Goal: Communication & Community: Ask a question

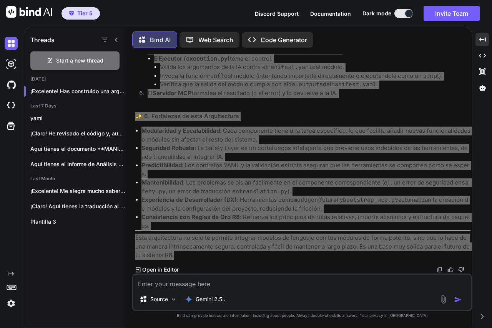
scroll to position [63856, 0]
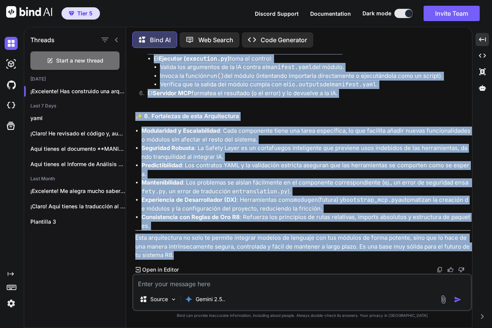
click at [438, 269] on img at bounding box center [439, 270] width 6 height 6
click at [86, 60] on span "Start a new thread" at bounding box center [79, 61] width 47 height 8
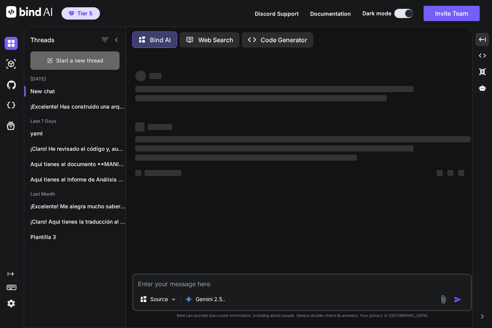
type textarea "x"
click at [190, 282] on textarea at bounding box center [301, 282] width 337 height 14
type textarea "t"
type textarea "x"
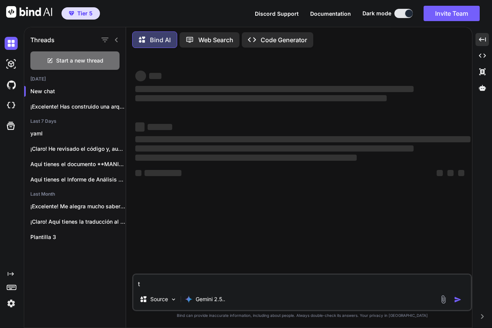
type textarea "te"
type textarea "x"
type textarea "te"
type textarea "x"
type textarea "te e"
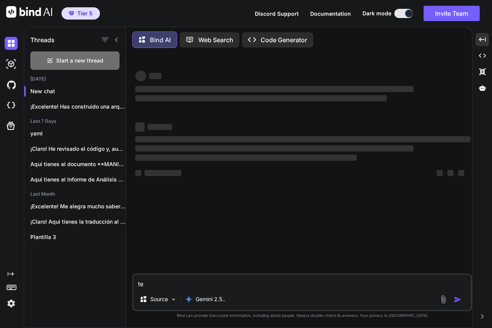
type textarea "x"
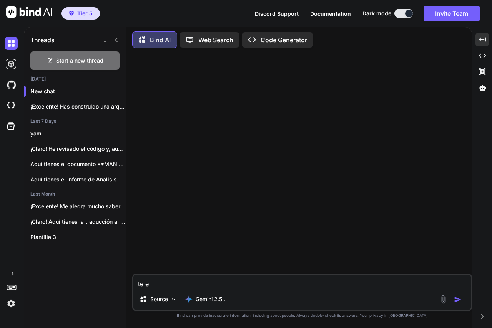
type textarea "te ed"
type textarea "x"
type textarea "te e"
type textarea "x"
type textarea "te [GEOGRAPHIC_DATA]"
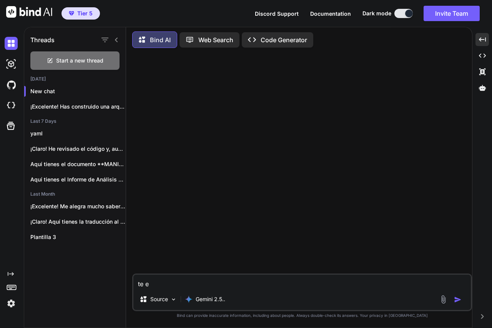
type textarea "x"
type textarea "te eex"
type textarea "x"
type textarea "te eexp"
type textarea "x"
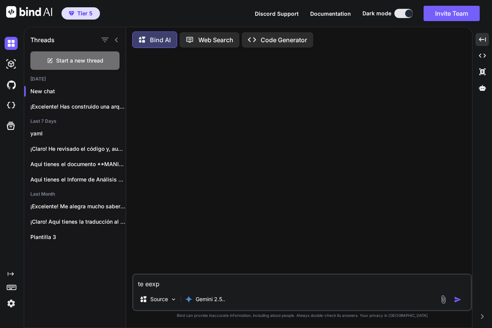
type textarea "te eexpl"
type textarea "x"
type textarea "te eexplc"
type textarea "x"
type textarea "te eexplci"
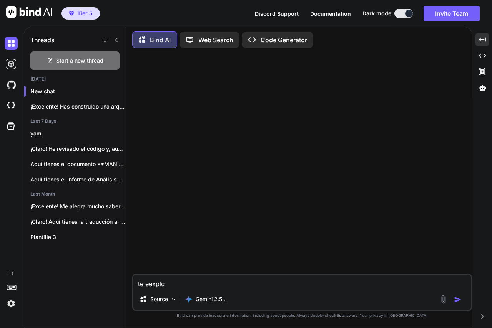
type textarea "x"
type textarea "te eexplcia"
type textarea "x"
type textarea "te eexplciao"
type textarea "x"
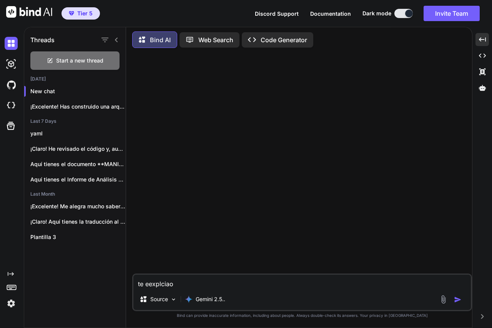
type textarea "te eexplciao"
type textarea "x"
type textarea "te eexplciao e"
type textarea "x"
type textarea "te eexplciao el"
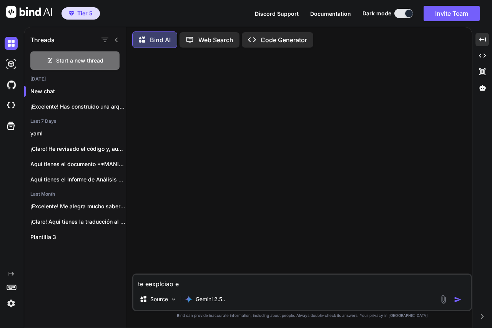
type textarea "x"
type textarea "te eexplciao el"
type textarea "x"
type textarea "te eexplciao el p"
type textarea "x"
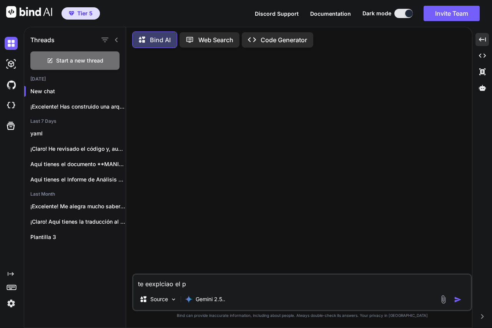
type textarea "te eexplciao el po"
type textarea "x"
type textarea "te eexplciao el por"
type textarea "x"
type textarea "te eexplciao el pore"
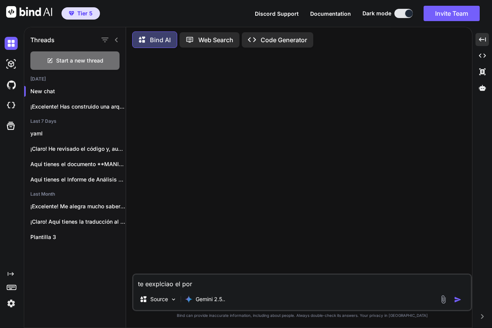
type textarea "x"
type textarea "te eexplciao el [PERSON_NAME]"
type textarea "x"
type textarea "te eexplciao el poreye"
type textarea "x"
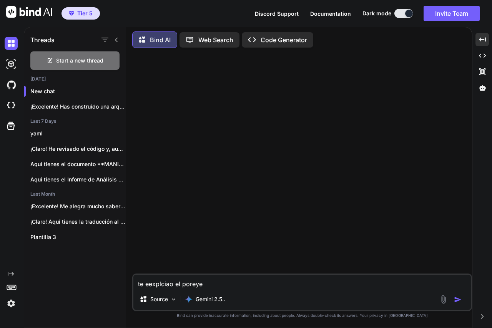
type textarea "te eexplciao el poreyec"
type textarea "x"
type textarea "te eexplciao el poreyect"
type textarea "x"
type textarea "te eexplciao el poreyecto"
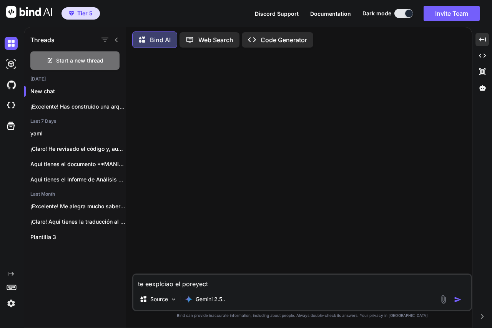
type textarea "x"
type textarea "te eexplciao el poreyecto"
type textarea "x"
type textarea "te eexplciao el poreyecto y"
type textarea "x"
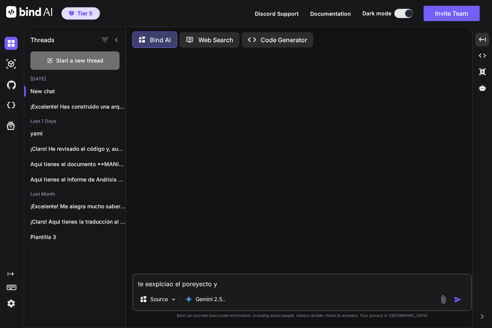
type textarea "te eexplciao el poreyecto y"
type textarea "x"
type textarea "te eexplciao el poreyecto y l"
type textarea "x"
type textarea "te eexplciao el poreyecto y lo"
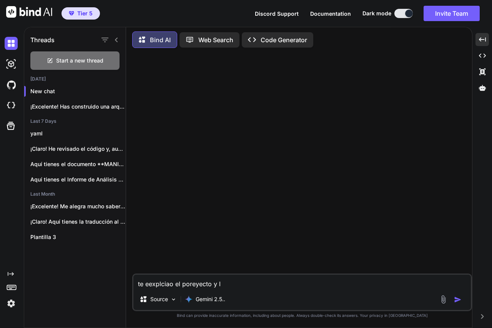
type textarea "x"
type textarea "te eexplciao el poreyecto y los"
type textarea "x"
type textarea "te eexplciao el poreyecto y los"
type textarea "x"
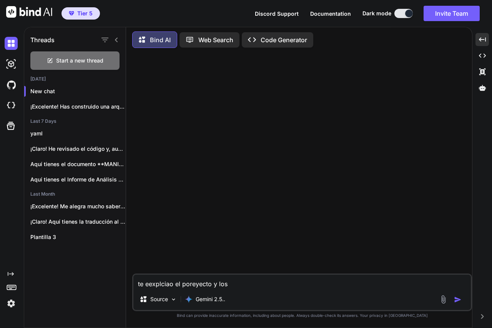
type textarea "te eexplciao el poreyecto y los c"
type textarea "x"
type textarea "te eexplciao el poreyecto y los cm"
type textarea "x"
type textarea "te eexplciao el poreyecto y los cma"
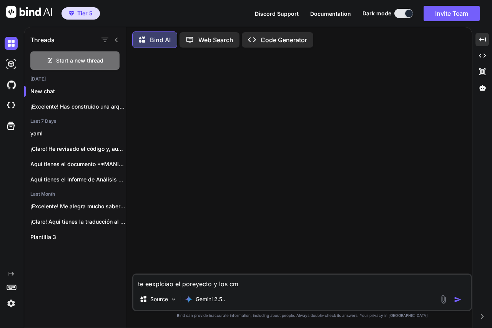
type textarea "x"
type textarea "te eexplciao el poreyecto y los cmab"
type textarea "x"
type textarea "te eexplciao el poreyecto y los cmabi"
type textarea "x"
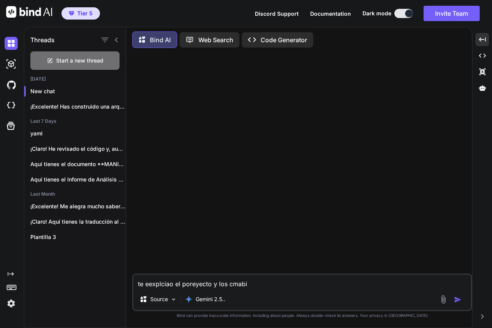
type textarea "te eexplciao el poreyecto y los cmabis"
type textarea "x"
type textarea "te eexplciao el poreyecto y los cmabiso"
type textarea "x"
type textarea "te eexplciao el poreyecto y los cmabiso"
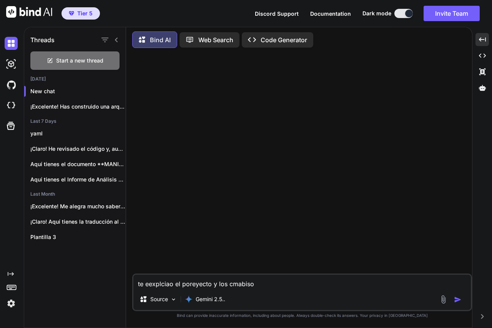
type textarea "x"
type textarea "te eexplciao el poreyecto y los cmabiso r"
type textarea "x"
type textarea "te eexplciao el poreyecto y los cmabiso re"
type textarea "x"
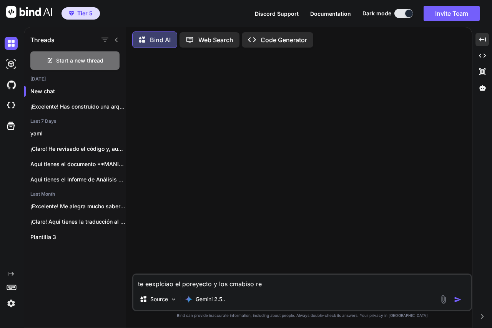
type textarea "te eexplciao el poreyecto y los cmabiso rea"
type textarea "x"
type textarea "te eexplciao el poreyecto y los cmabiso real"
type textarea "x"
type textarea "te eexplciao el poreyecto y los cmabiso reali"
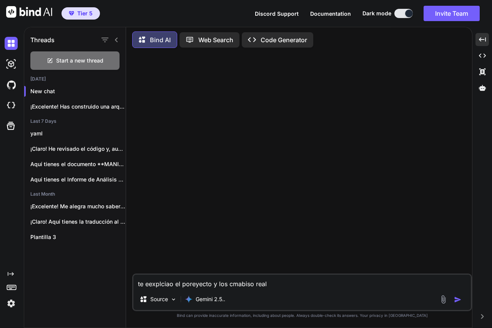
type textarea "x"
type textarea "te eexplciao el poreyecto y los cmabiso realiz"
type textarea "x"
type textarea "te eexplciao el poreyecto y los cmabiso realiza"
type textarea "x"
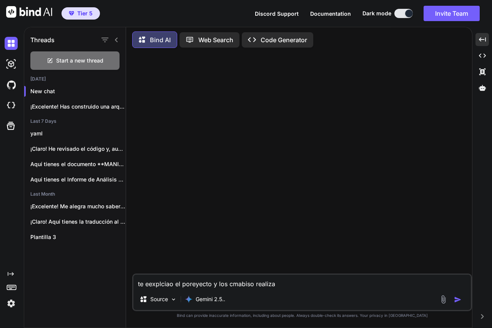
type textarea "te eexplciao el poreyecto y los cmabiso realizad"
type textarea "x"
type textarea "te eexplciao el poreyecto y los cmabiso realizado"
type textarea "x"
type textarea "te eexplciao el poreyecto y los cmabiso realizado"
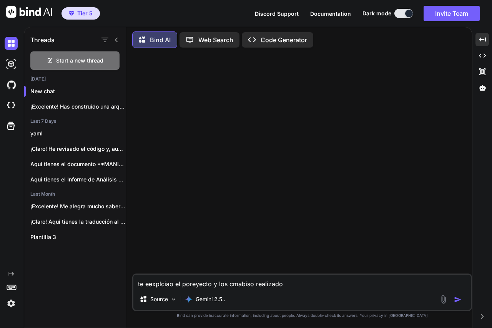
type textarea "x"
type textarea "te eexplciao el poreyecto y los cmabiso realizado l"
type textarea "x"
type textarea "te eexplciao el poreyecto y los cmabiso realizado lo"
type textarea "x"
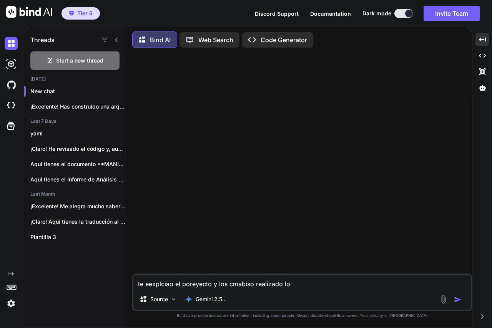
type textarea "te eexplciao el poreyecto y los cmabiso realizado los"
type textarea "x"
type textarea "te eexplciao el poreyecto y los cmabiso realizado los"
type textarea "x"
type textarea "te eexplciao el poreyecto y los cmabiso realizado los q"
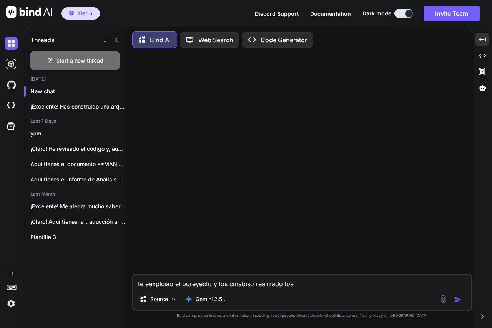
type textarea "x"
type textarea "te eexplciao el poreyecto y los cmabiso realizado los qu"
type textarea "x"
type textarea "te eexplciao el poreyecto y los cmabiso realizado los que"
type textarea "x"
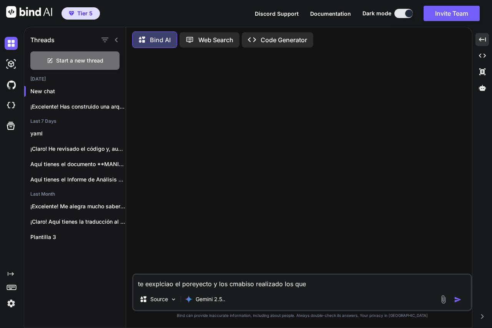
type textarea "te eexplciao el poreyecto y los cmabiso realizado los que"
type textarea "x"
type textarea "te eexplciao el poreyecto y los cmabiso realizado los que q"
type textarea "x"
type textarea "te eexplciao el poreyecto y los cmabiso realizado los que qu"
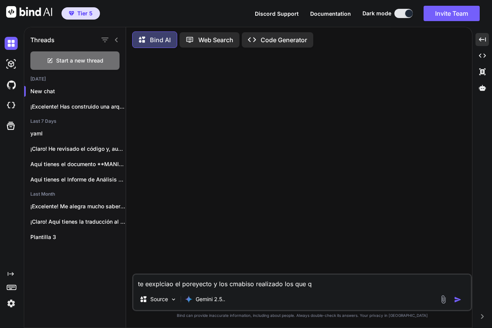
type textarea "x"
type textarea "te eexplciao el poreyecto y los cmabiso realizado los que que"
type textarea "x"
type textarea "te eexplciao el poreyecto y los cmabiso realizado los que quei"
type textarea "x"
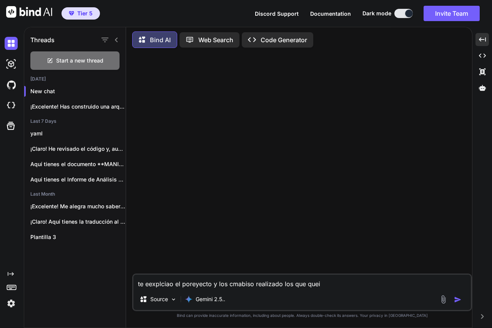
type textarea "te eexplciao el poreyecto y los cmabiso realizado los que queir"
type textarea "x"
type textarea "te eexplciao el poreyecto y los cmabiso realizado los que queiro"
type textarea "x"
type textarea "te eexplciao el poreyecto y los cmabiso realizado los que queiro"
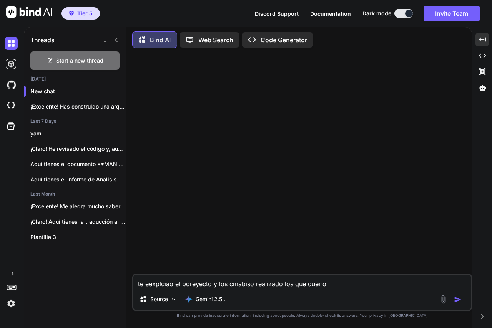
type textarea "x"
type textarea "te eexplciao el poreyecto y los cmabiso realizado los que queiro e"
type textarea "x"
type textarea "te eexplciao el poreyecto y los cmabiso realizado los que queiro es"
type textarea "x"
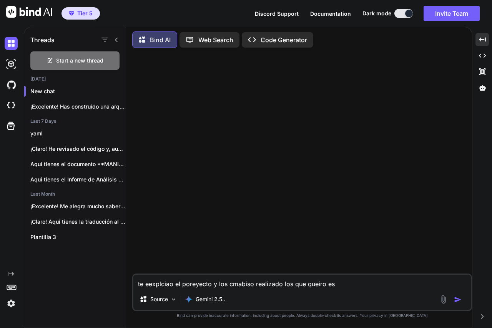
type textarea "te eexplciao el poreyecto y los cmabiso realizado los que queiro es"
type textarea "x"
type textarea "te eexplciao el poreyecto y los cmabiso realizado los que queiro es q"
type textarea "x"
type textarea "te eexplciao el poreyecto y los cmabiso realizado los que queiro es qu"
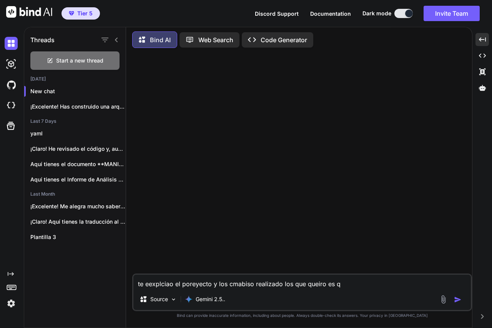
type textarea "x"
type textarea "te eexplciao el poreyecto y los cmabiso realizado los que queiro es que"
type textarea "x"
type textarea "te eexplciao el poreyecto y los cmabiso realizado los que queiro es que"
type textarea "x"
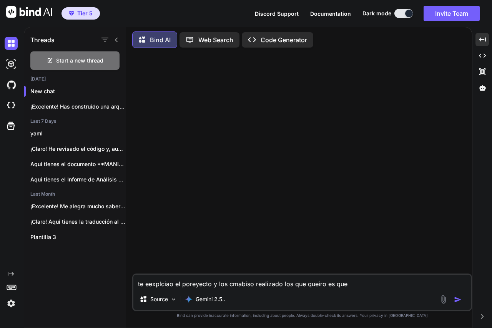
type textarea "te eexplciao el poreyecto y los cmabiso realizado los que queiro es que m"
type textarea "x"
type textarea "te eexplciao el poreyecto y los cmabiso realizado los que queiro es que me"
type textarea "x"
type textarea "te eexplciao el poreyecto y los cmabiso realizado los que queiro es que me"
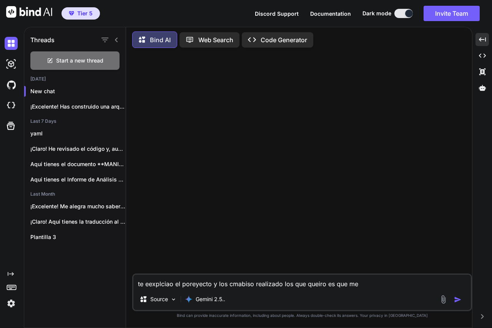
type textarea "x"
type textarea "te eexplciao el poreyecto y los cmabiso realizado los que queiro es que me d"
type textarea "x"
type textarea "te eexplciao el poreyecto y los cmabiso realizado los que queiro es que me de"
type textarea "x"
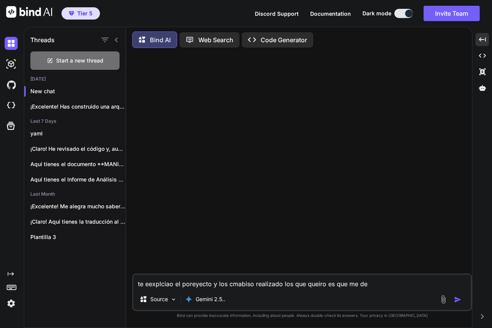
type textarea "te eexplciao el poreyecto y los cmabiso realizado los que queiro es que me des"
type textarea "x"
type textarea "te eexplciao el poreyecto y los cmabiso realizado los que queiro es que me des"
type textarea "x"
type textarea "te eexplciao el poreyecto y los cmabiso realizado los que queiro es que me des u"
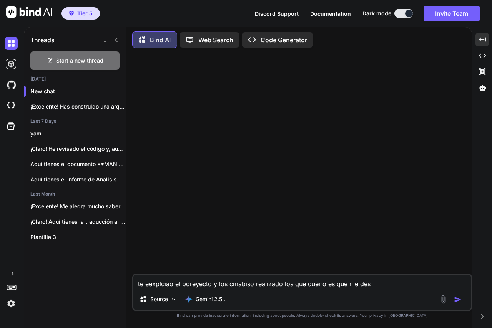
type textarea "x"
type textarea "te eexplciao el poreyecto y los cmabiso realizado los que queiro es que me des …"
type textarea "x"
type textarea "te eexplciao el poreyecto y los cmabiso realizado los que queiro es que me des …"
type textarea "x"
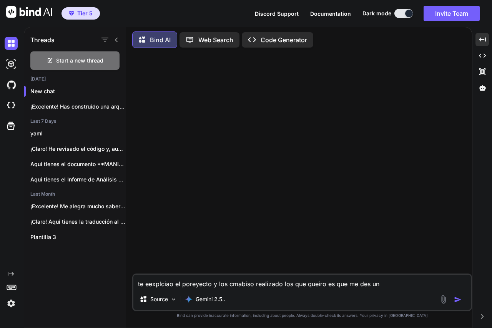
type textarea "te eexplciao el poreyecto y los cmabiso realizado los que queiro es que me des …"
type textarea "x"
type textarea "te eexplciao el poreyecto y los cmabiso realizado los que queiro es que me des u"
type textarea "x"
type textarea "te eexplciao el poreyecto y los cmabiso realizado los que queiro es que me des"
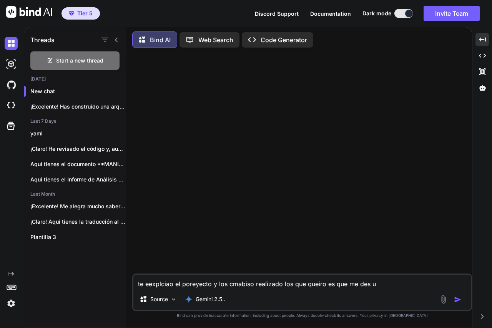
type textarea "x"
type textarea "te eexplciao el poreyecto y los cmabiso realizado los que queiro es que me des"
type textarea "x"
type textarea "te eexplciao el poreyecto y los cmabiso realizado los que queiro es que me des"
type textarea "x"
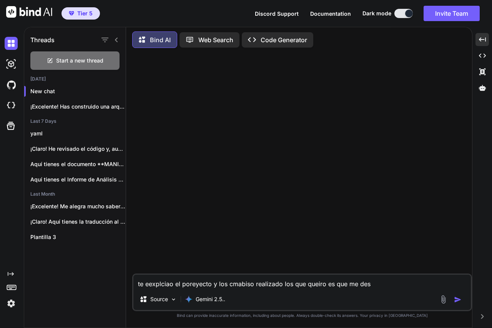
type textarea "te eexplciao el poreyecto y los cmabiso realizado los que queiro es que me des d"
type textarea "x"
type textarea "te eexplciao el poreyecto y los cmabiso realizado los que queiro es que me des …"
type textarea "x"
type textarea "te eexplciao el poreyecto y los cmabiso realizado los que queiro es que me des …"
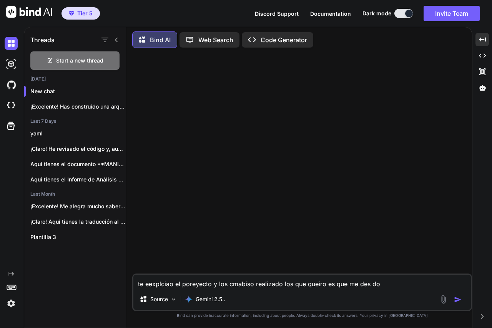
type textarea "x"
type textarea "te eexplciao el poreyecto y los cmabiso realizado los que queiro es que me des …"
type textarea "x"
type textarea "te eexplciao el poreyecto y los cmabiso realizado los que queiro es que me des …"
type textarea "x"
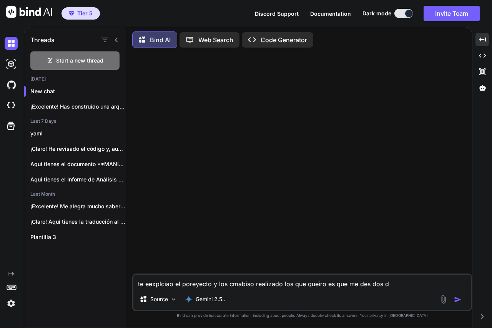
type textarea "te eexplciao el poreyecto y los cmabiso realizado los que queiro es que me des …"
type textarea "x"
type textarea "te eexplciao el poreyecto y los cmabiso realizado los que queiro es que me des …"
type textarea "x"
type textarea "te eexplciao el poreyecto y los cmabiso realizado los que queiro es que me des …"
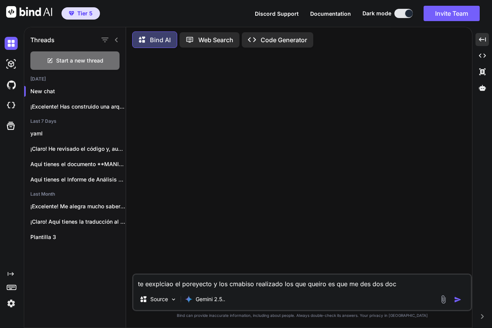
type textarea "x"
type textarea "te eexplciao el poreyecto y los cmabiso realizado los que queiro es que me des …"
type textarea "x"
type textarea "te eexplciao el poreyecto y los cmabiso realizado los que queiro es que me des …"
type textarea "x"
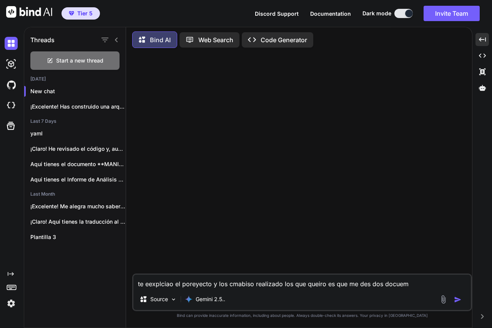
type textarea "te eexplciao el poreyecto y los cmabiso realizado los que queiro es que me des …"
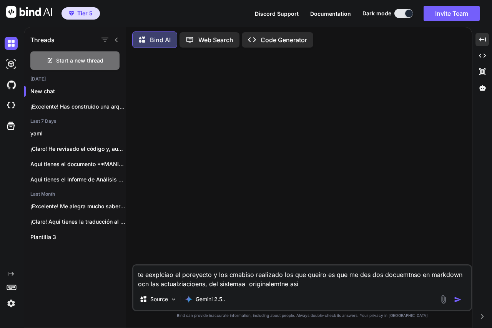
drag, startPoint x: 316, startPoint y: 277, endPoint x: 316, endPoint y: 284, distance: 7.3
click at [316, 278] on textarea "te eexplciao el poreyecto y los cmabiso realizado los que queiro es que me des …" at bounding box center [301, 277] width 337 height 23
click at [316, 284] on textarea "te eexplciao el poreyecto y los cmabiso realizado los que queiro es que me des …" at bounding box center [301, 277] width 337 height 23
paste textarea "`lo_ipsumdolor`: Sitamet co Adipiscing el Seddoeiusm te Incidid Utlaboree dolo …"
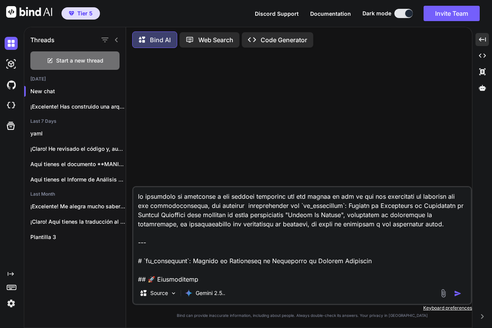
scroll to position [3606, 0]
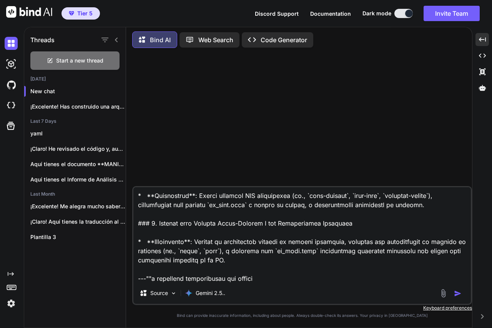
click at [290, 279] on textarea at bounding box center [301, 234] width 337 height 95
paste textarea "# 🚀 Loremip DO Sitamet con Adipis ("Elitse Do Eiusmo") Temp incididu utlaboreet…"
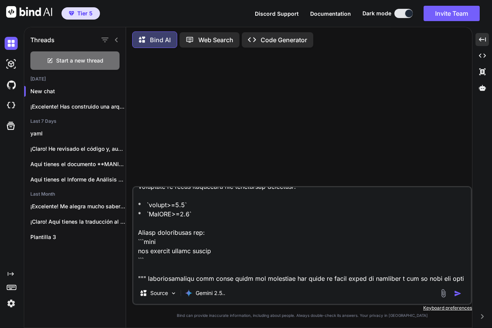
scroll to position [6233, 0]
click at [276, 280] on textarea at bounding box center [301, 234] width 337 height 95
paste textarea "LOREMIPSUMDO SITAMETC: ADIPISC EL SEDDOEI "TEMPOR IN UTLABO" ETDO 9: MAGNAALIQU…"
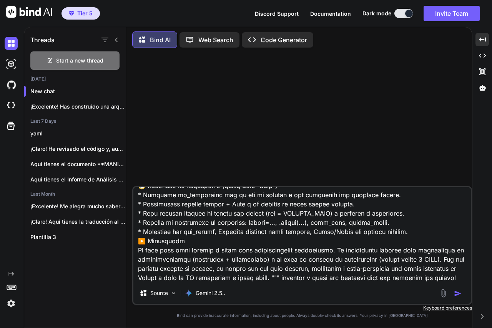
scroll to position [9101, 0]
click at [305, 285] on div "Source Gemini 2.5.." at bounding box center [302, 245] width 340 height 119
click at [456, 293] on img "button" at bounding box center [458, 294] width 8 height 8
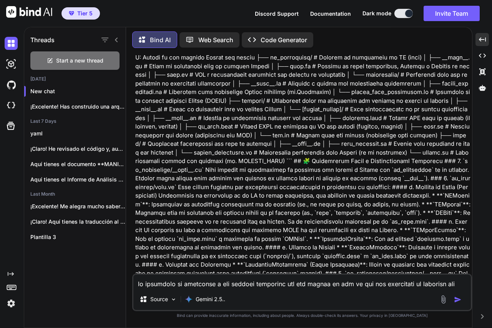
scroll to position [307, 0]
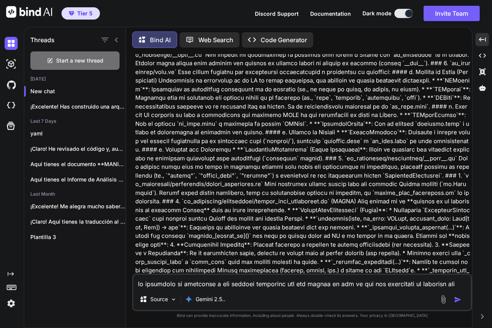
drag, startPoint x: 189, startPoint y: 226, endPoint x: 183, endPoint y: 212, distance: 14.6
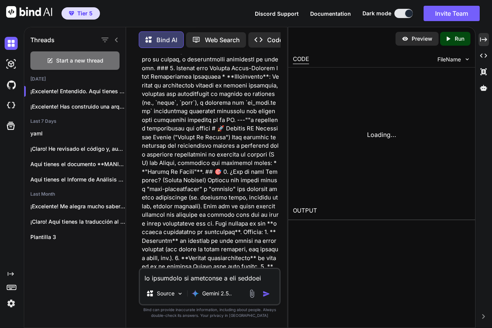
scroll to position [8963, 0]
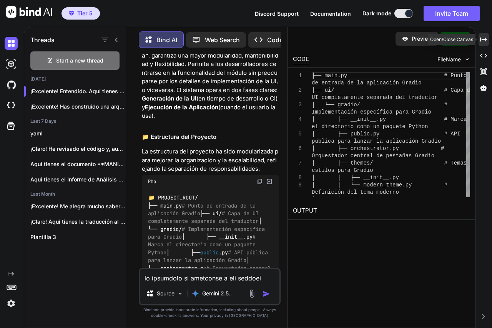
click at [483, 38] on icon "Created with Pixso." at bounding box center [483, 39] width 7 height 7
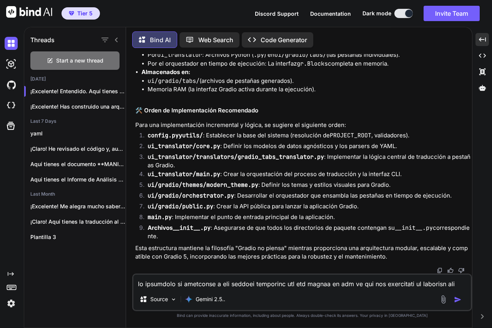
scroll to position [9067, 0]
click at [440, 268] on img at bounding box center [439, 271] width 6 height 6
click at [214, 283] on textarea at bounding box center [301, 282] width 337 height 14
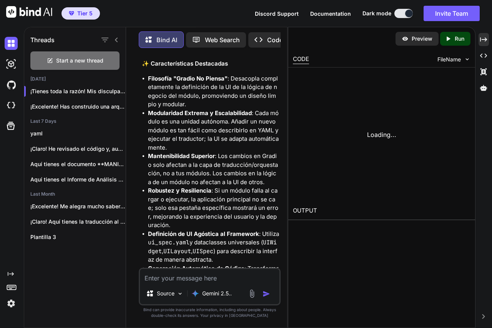
scroll to position [23211, 0]
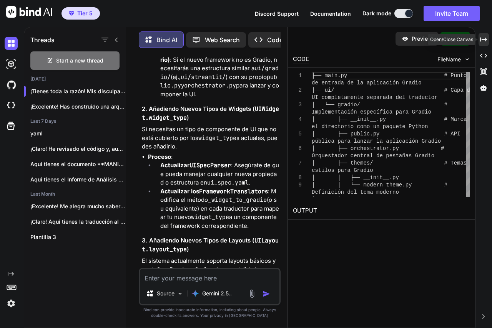
click at [484, 40] on icon "Created with Pixso." at bounding box center [483, 39] width 7 height 7
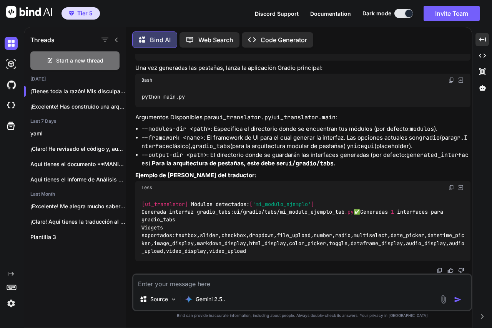
scroll to position [12922, 0]
click at [437, 269] on img at bounding box center [439, 271] width 6 height 6
click at [180, 282] on textarea at bounding box center [301, 282] width 337 height 14
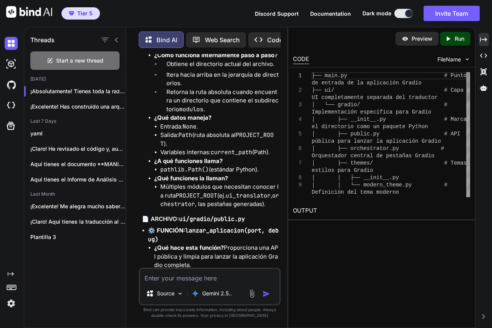
scroll to position [28739, 0]
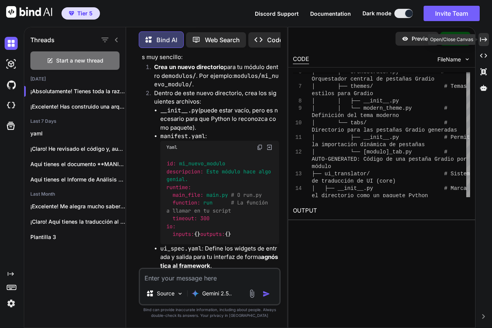
drag, startPoint x: 486, startPoint y: 38, endPoint x: 322, endPoint y: 149, distance: 197.6
click at [486, 39] on icon "Created with Pixso." at bounding box center [483, 39] width 7 height 7
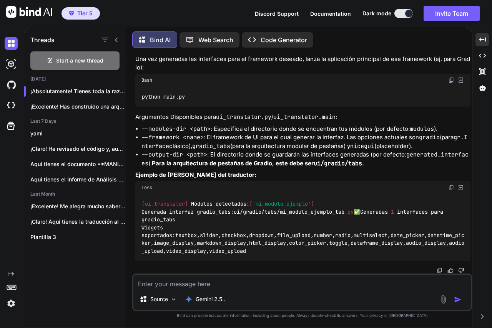
scroll to position [17034, 0]
click at [391, 168] on li "--output-dir <path> : El directorio donde se guardarán las interfaces generadas…" at bounding box center [305, 159] width 329 height 17
click at [343, 180] on p "Ejemplo de [PERSON_NAME] del traductor:" at bounding box center [302, 175] width 335 height 9
click at [439, 262] on div "[ui_translator] M ó dulos detectados : [ 'mi_modulo_ejemplo' ] Generada interfa…" at bounding box center [302, 227] width 335 height 67
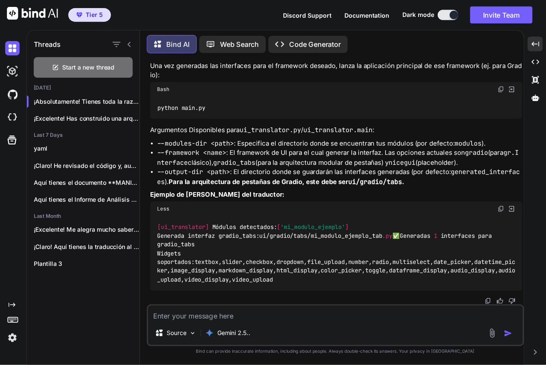
scroll to position [17034, 0]
click at [366, 210] on div "[ui_translator] M ó dulos detectados : [ 'mi_modulo_ejemplo' ] Generada interfa…" at bounding box center [302, 227] width 335 height 67
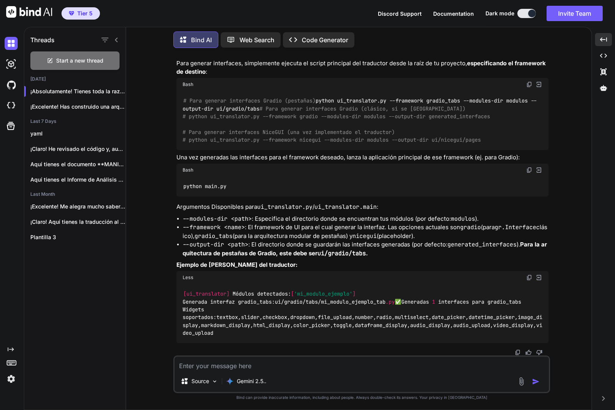
scroll to position [16181, 0]
click at [491, 328] on img at bounding box center [517, 353] width 6 height 6
